Goal: Browse casually

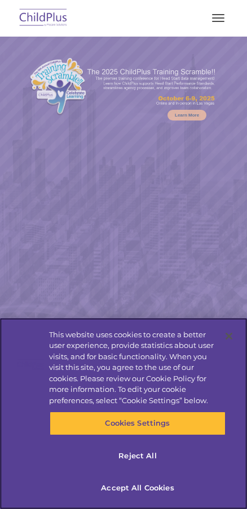
select select "MEDIUM"
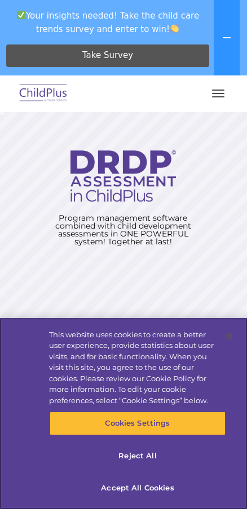
click at [149, 461] on button "Reject All" at bounding box center [138, 456] width 176 height 24
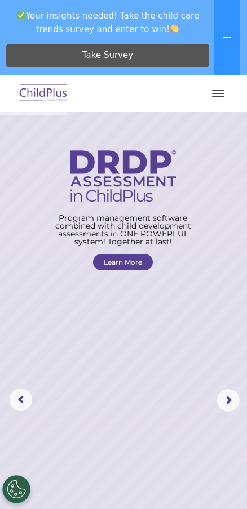
click at [209, 406] on rs-layer at bounding box center [123, 400] width 247 height 576
click at [209, 97] on button "button" at bounding box center [218, 93] width 24 height 18
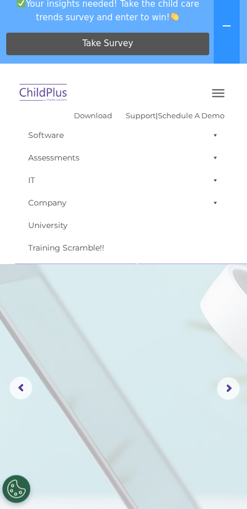
scroll to position [12, 0]
click at [128, 3] on span "Your insights needed! Take the child care trends survey and enter to win!" at bounding box center [108, 10] width 207 height 35
click at [234, 390] on rs-arrow at bounding box center [228, 388] width 23 height 23
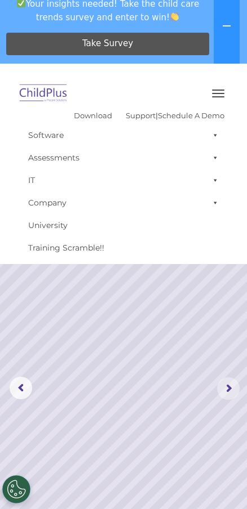
click at [230, 386] on rs-arrow at bounding box center [228, 388] width 23 height 23
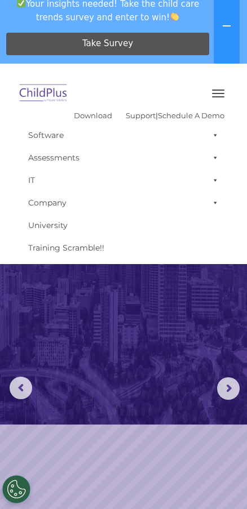
click at [229, 34] on button at bounding box center [226, 25] width 26 height 75
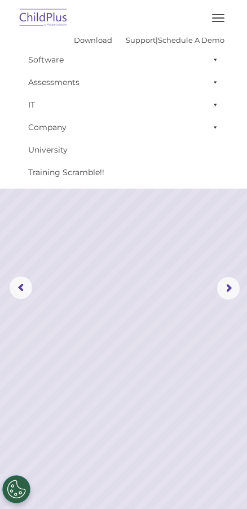
scroll to position [0, 0]
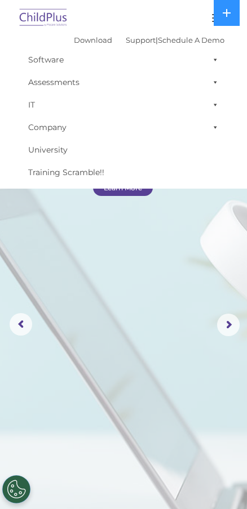
click at [231, 334] on rs-arrow at bounding box center [228, 325] width 23 height 23
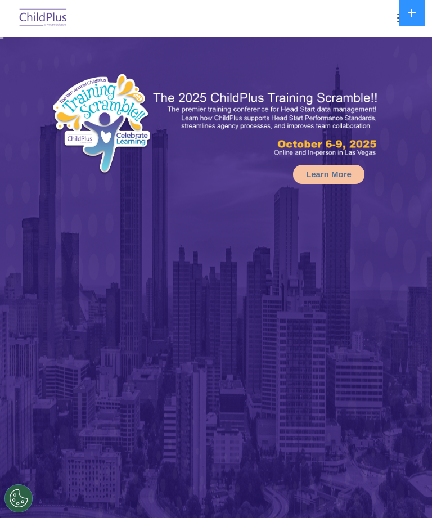
select select "MEDIUM"
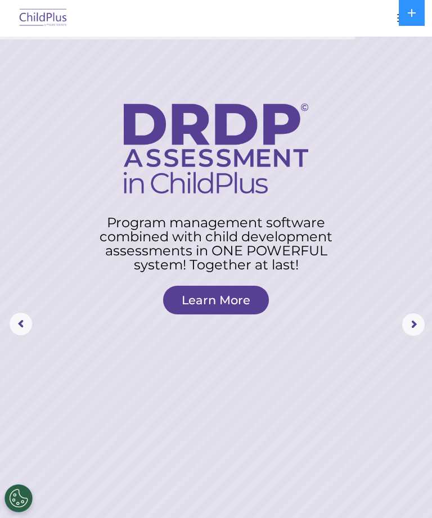
click at [96, 235] on rs-layer "Program management software combined with child development assessments in ONE …" at bounding box center [216, 244] width 259 height 56
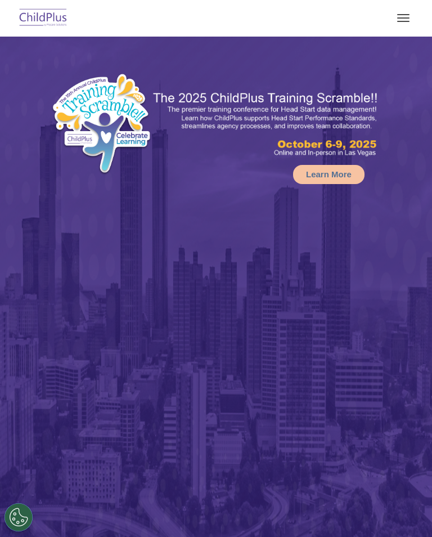
select select "MEDIUM"
